Goal: Register for event/course

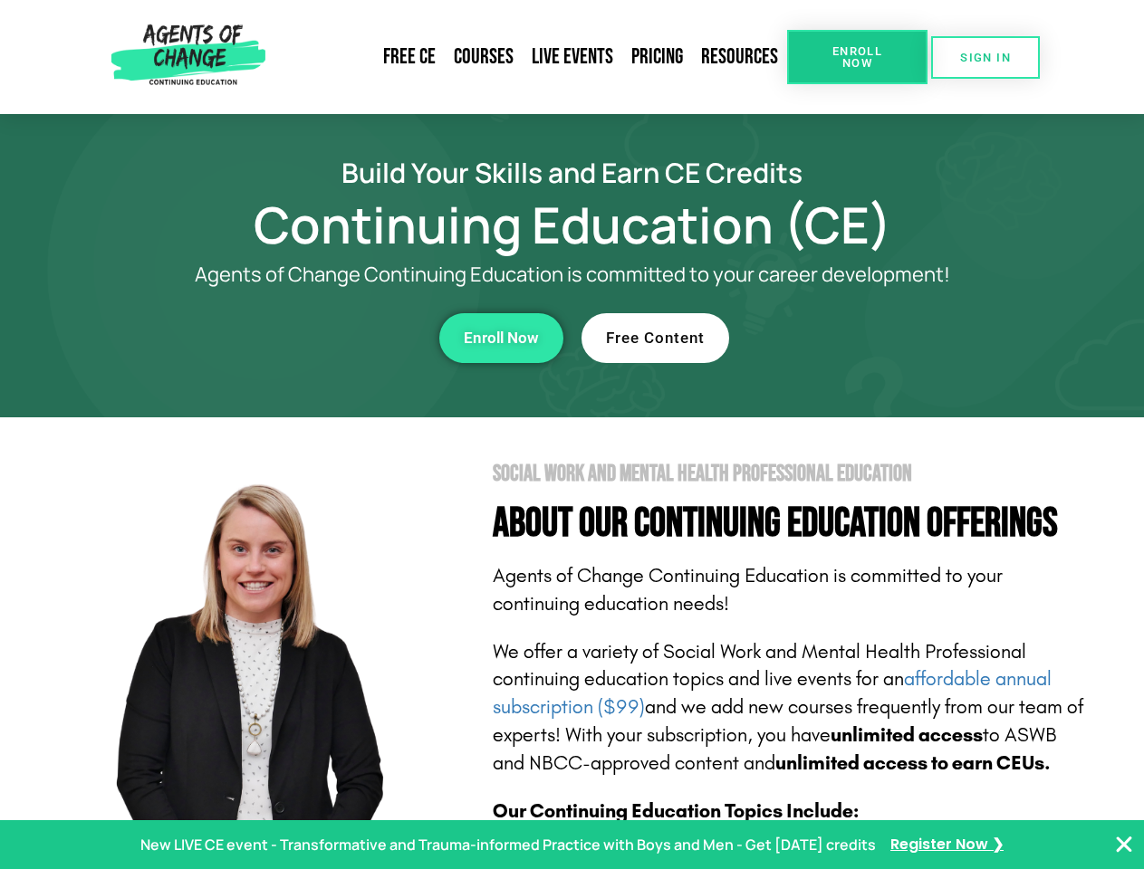
click at [571, 435] on section "Social Work and Mental Health Professional Education About Our Continuing Educa…" at bounding box center [572, 797] width 1144 height 761
click at [740, 57] on link "Resources" at bounding box center [739, 57] width 95 height 42
click at [857, 57] on span "Enroll Now" at bounding box center [857, 57] width 82 height 24
click at [985, 57] on span "SIGN IN" at bounding box center [985, 58] width 51 height 12
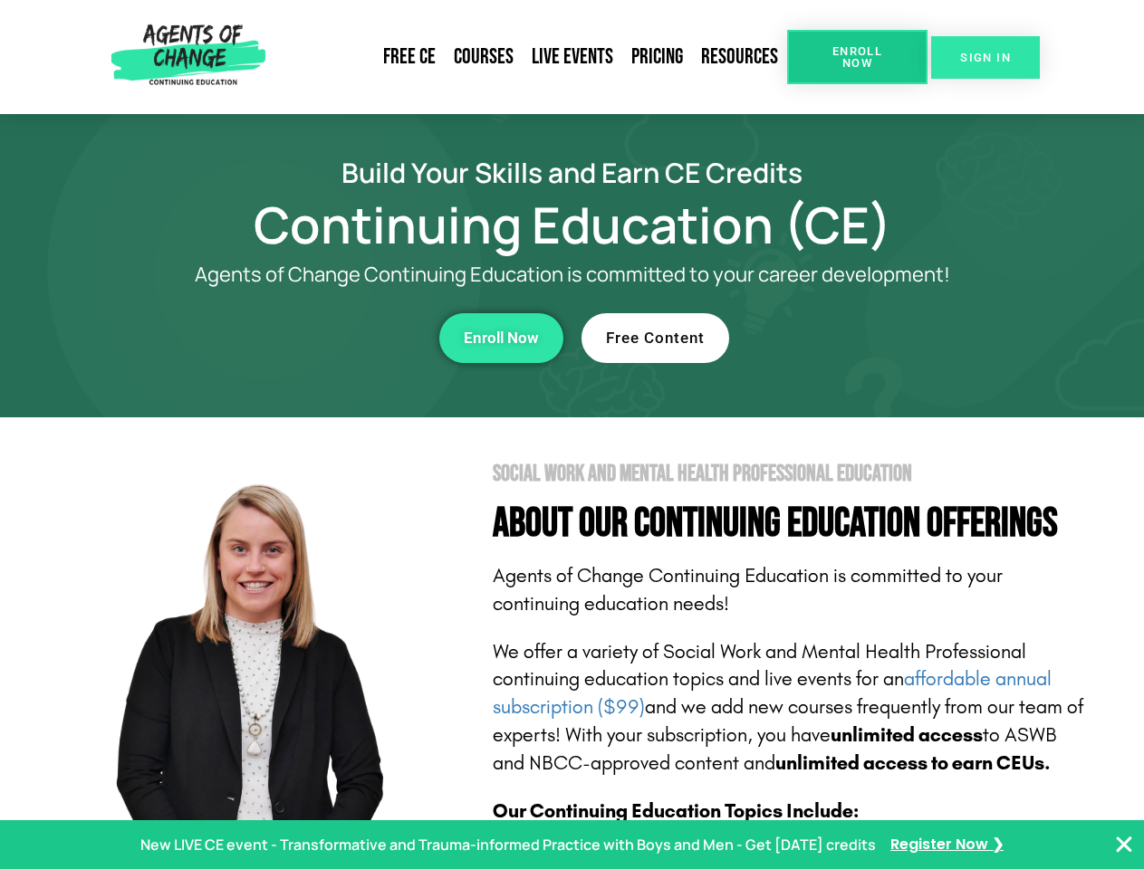
click at [985, 57] on span "SIGN IN" at bounding box center [985, 58] width 51 height 12
click at [314, 338] on div "Enroll Now" at bounding box center [314, 338] width 498 height 50
click at [501, 338] on span "Enroll Now" at bounding box center [501, 337] width 75 height 15
